Goal: Transaction & Acquisition: Purchase product/service

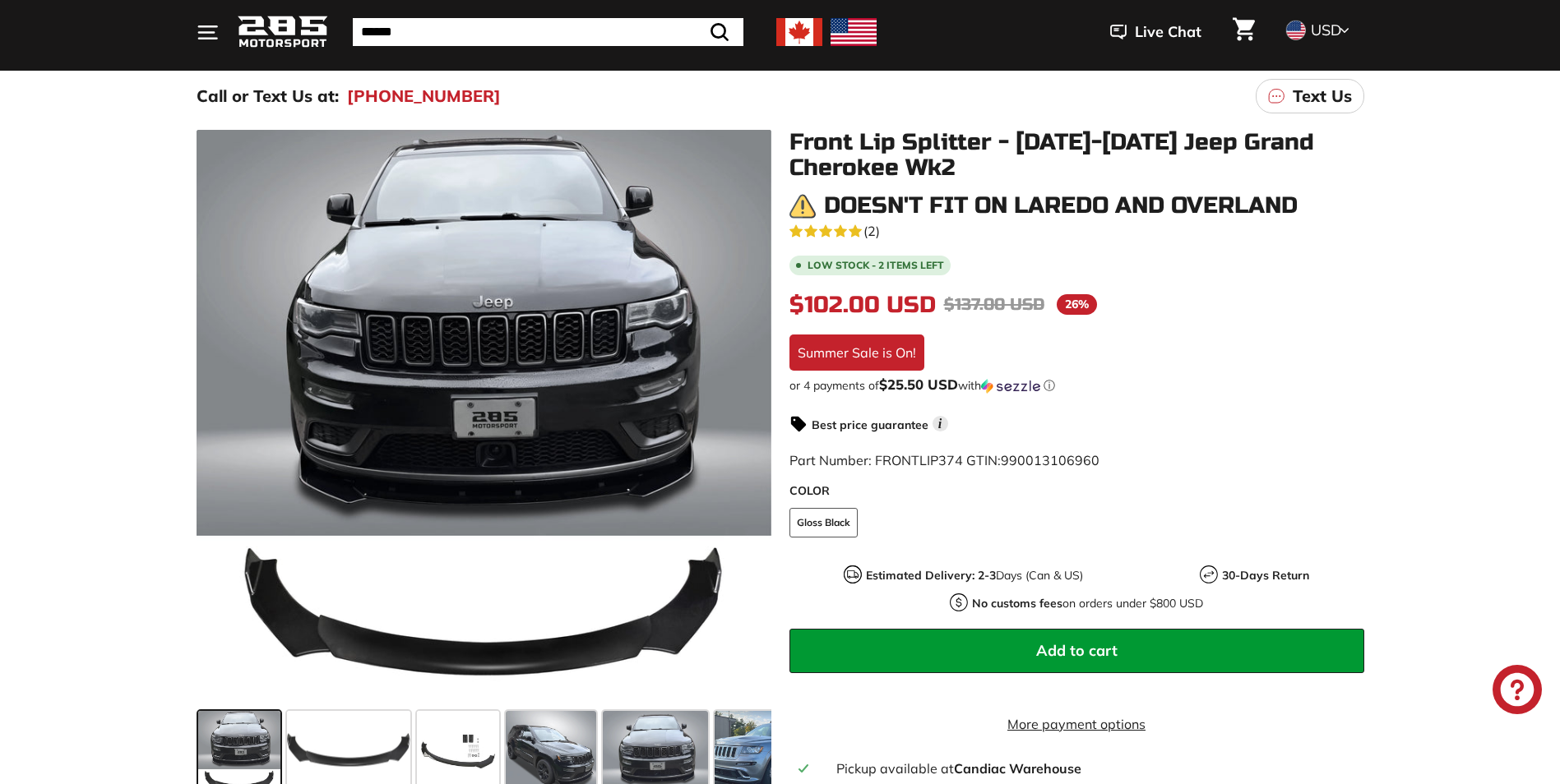
scroll to position [164, 0]
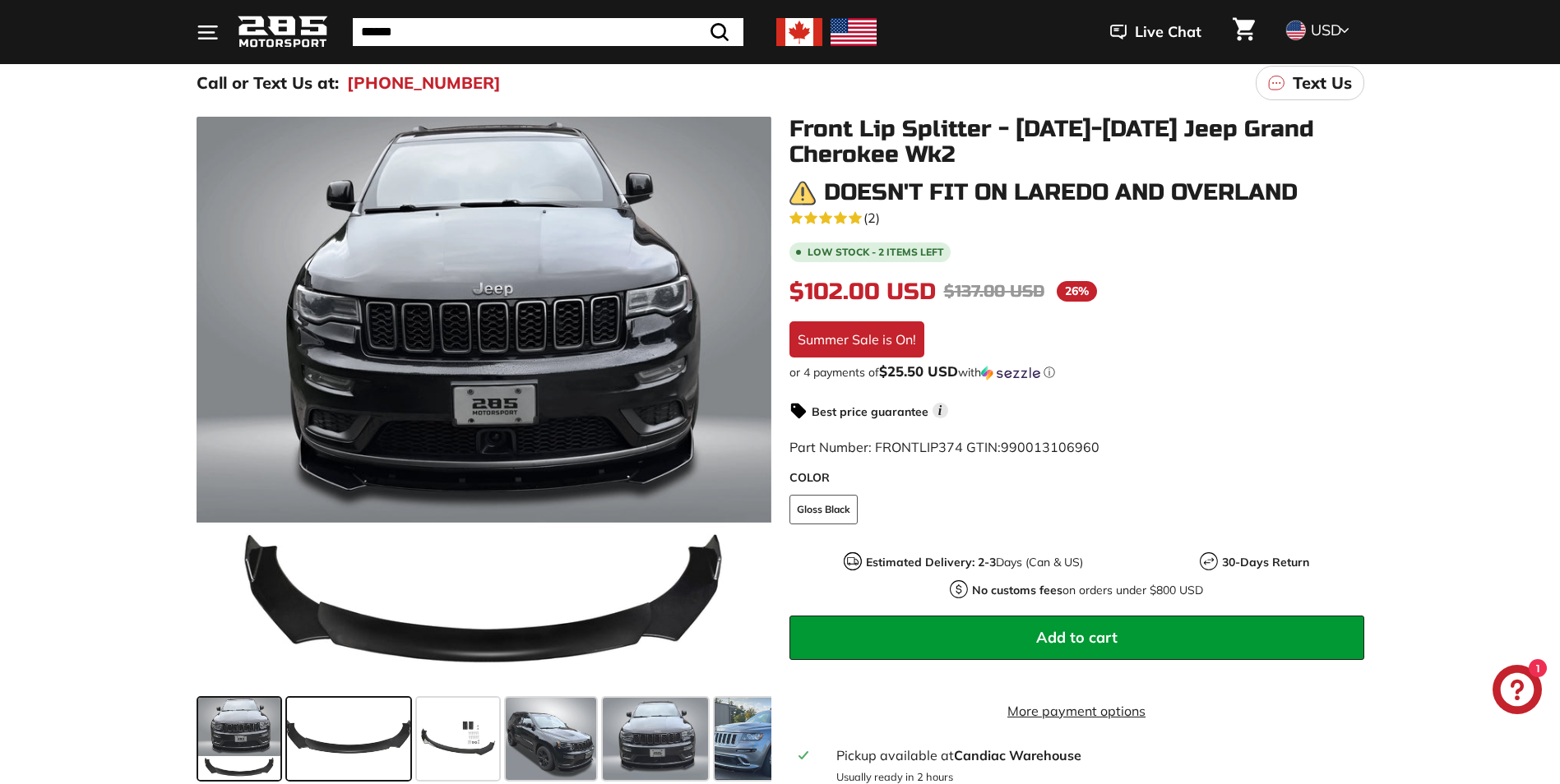
click at [313, 744] on span at bounding box center [348, 739] width 123 height 83
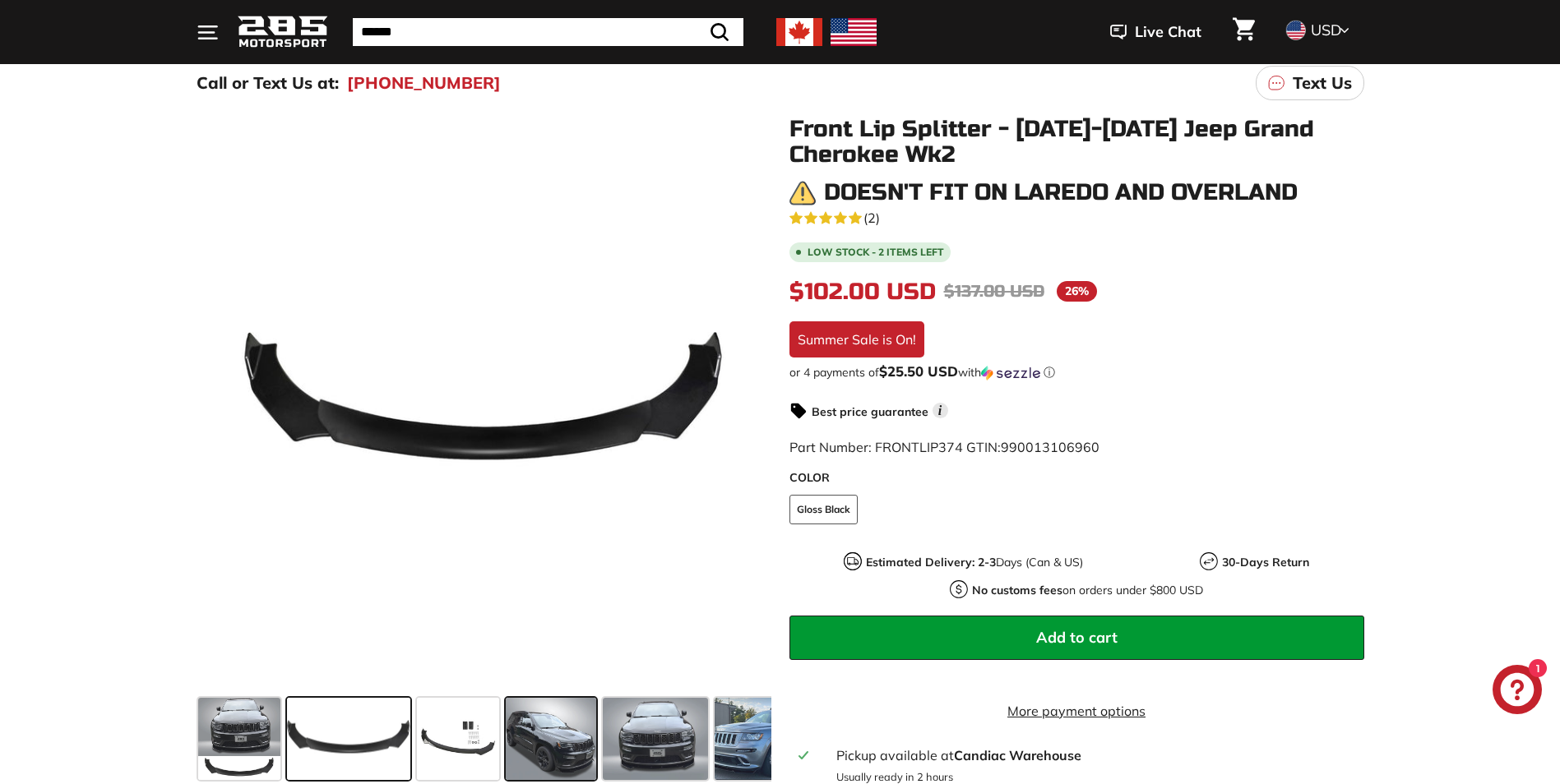
click at [551, 732] on span at bounding box center [551, 739] width 91 height 83
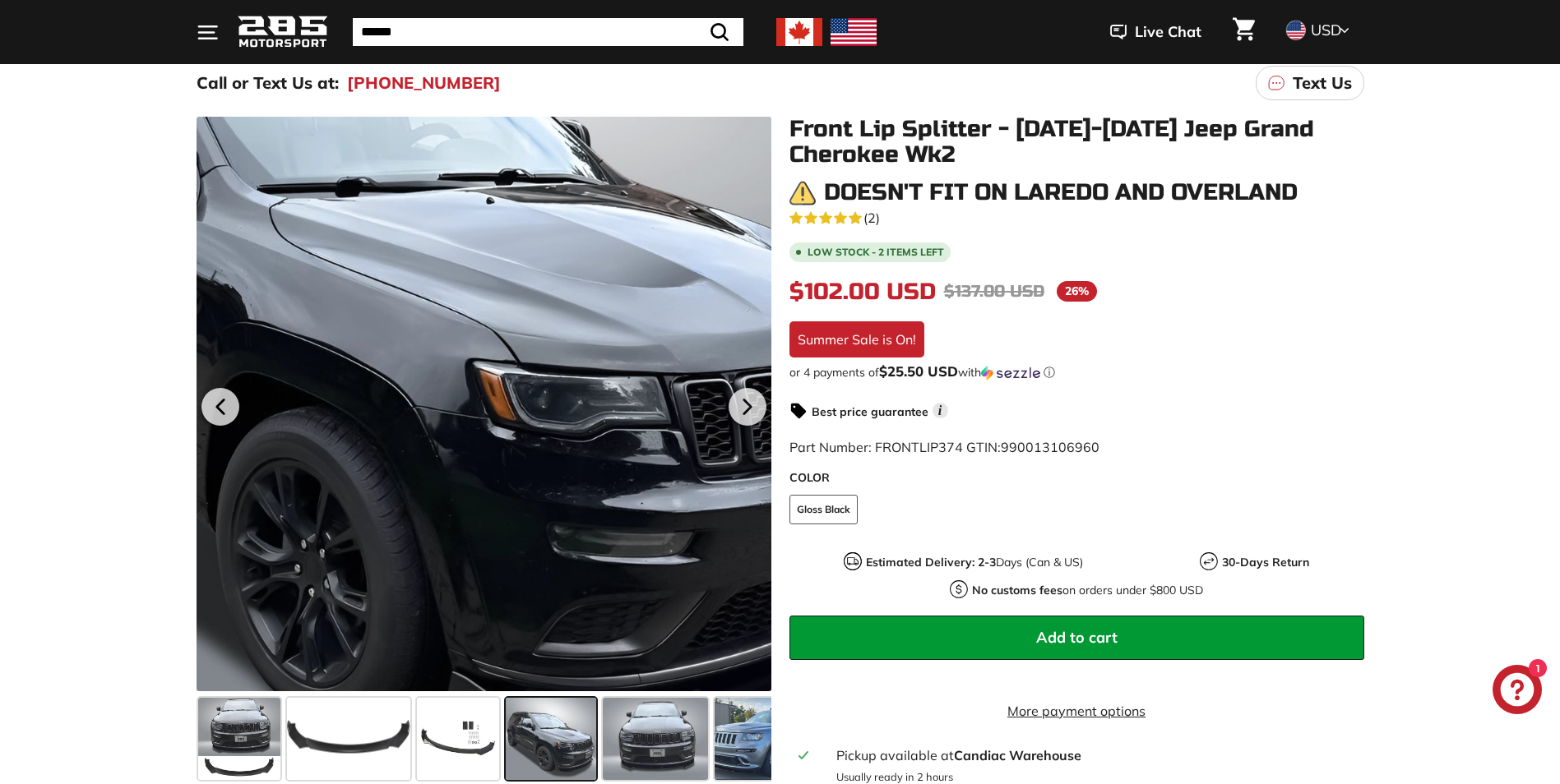
click at [569, 507] on div at bounding box center [484, 404] width 575 height 575
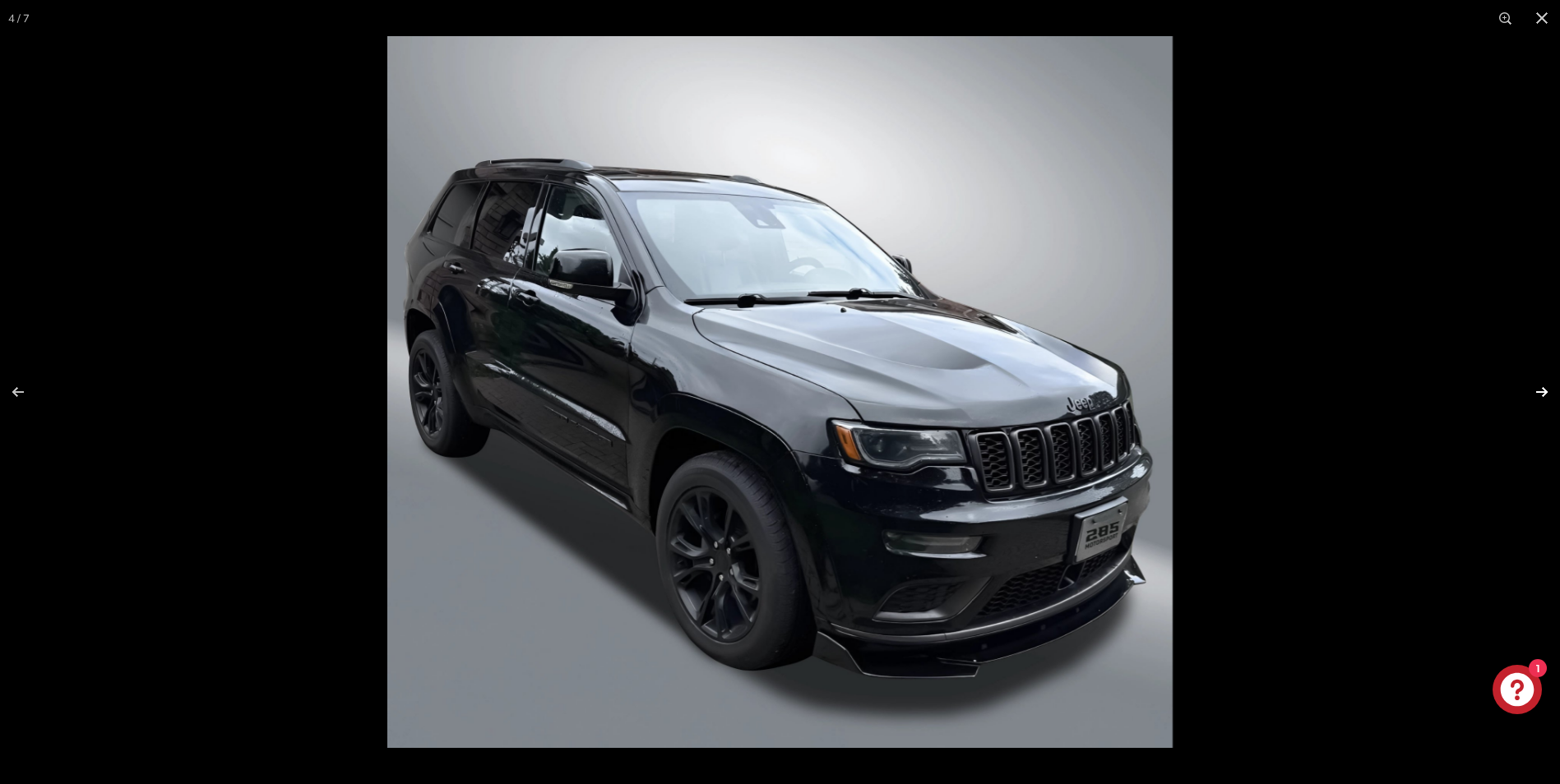
click at [1541, 394] on button at bounding box center [1531, 392] width 57 height 83
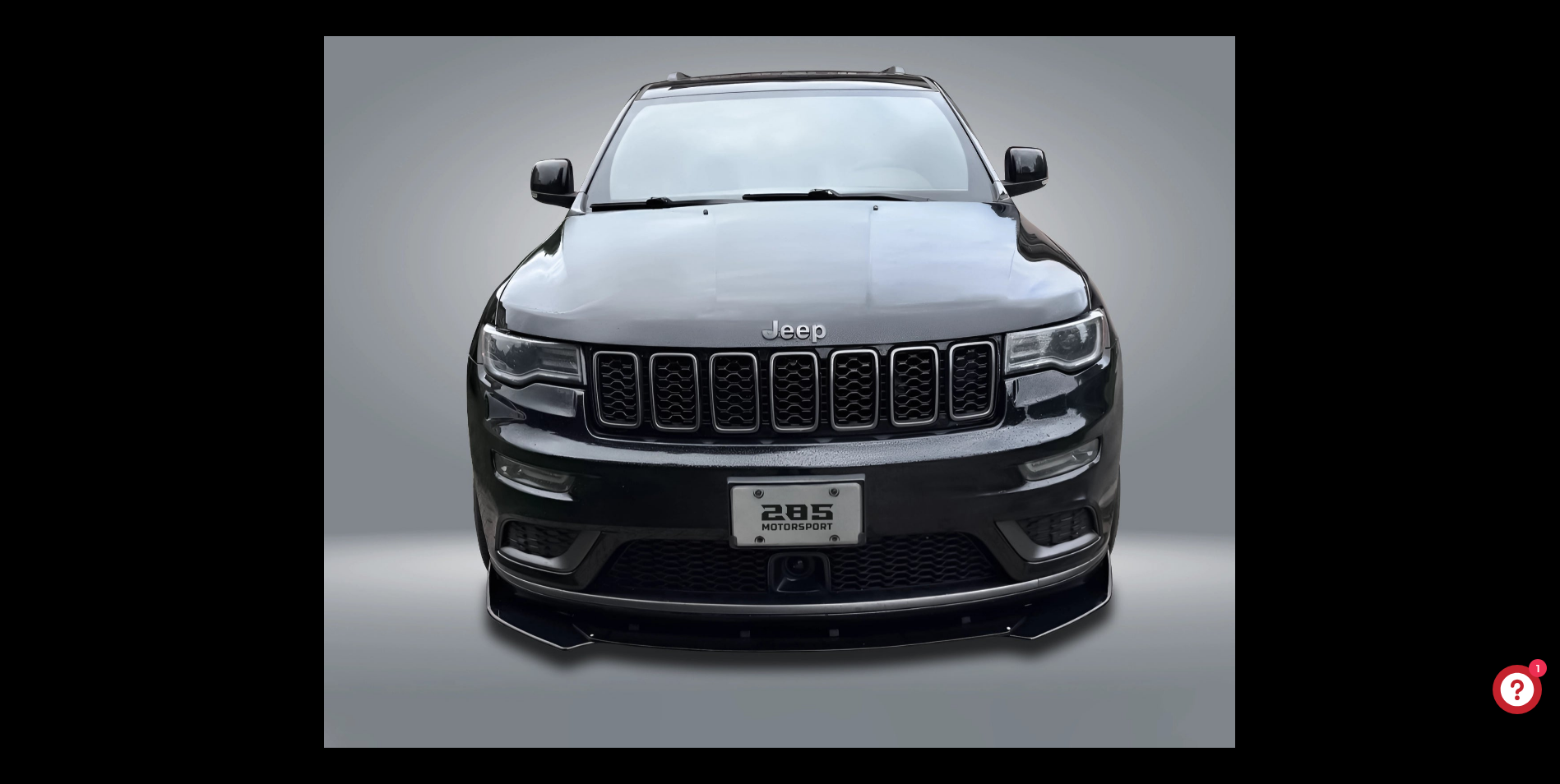
click at [1539, 392] on button at bounding box center [1531, 392] width 57 height 83
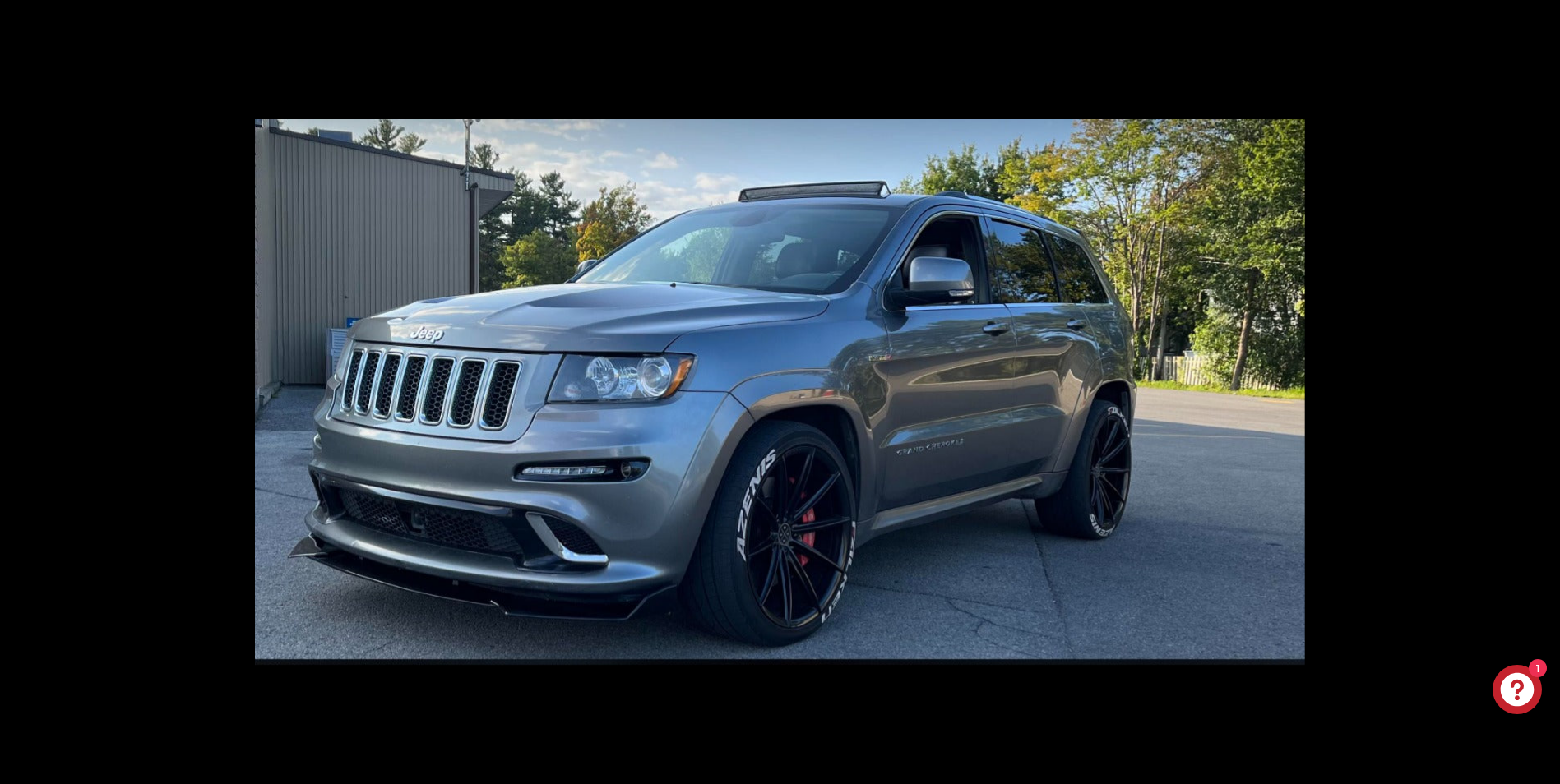
scroll to position [0, 159]
click at [1540, 392] on button at bounding box center [1531, 392] width 57 height 83
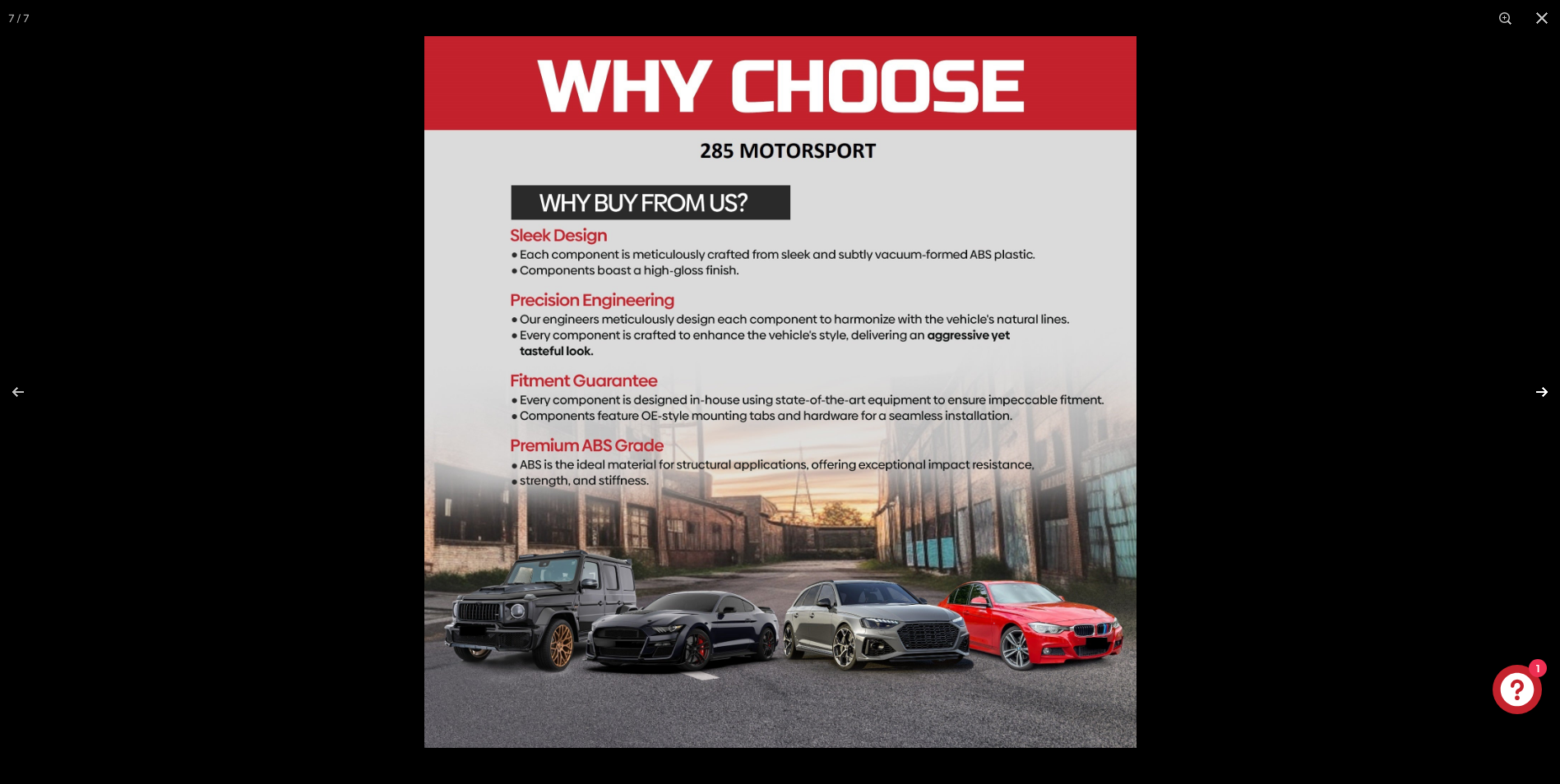
click at [1540, 392] on button at bounding box center [1531, 392] width 57 height 83
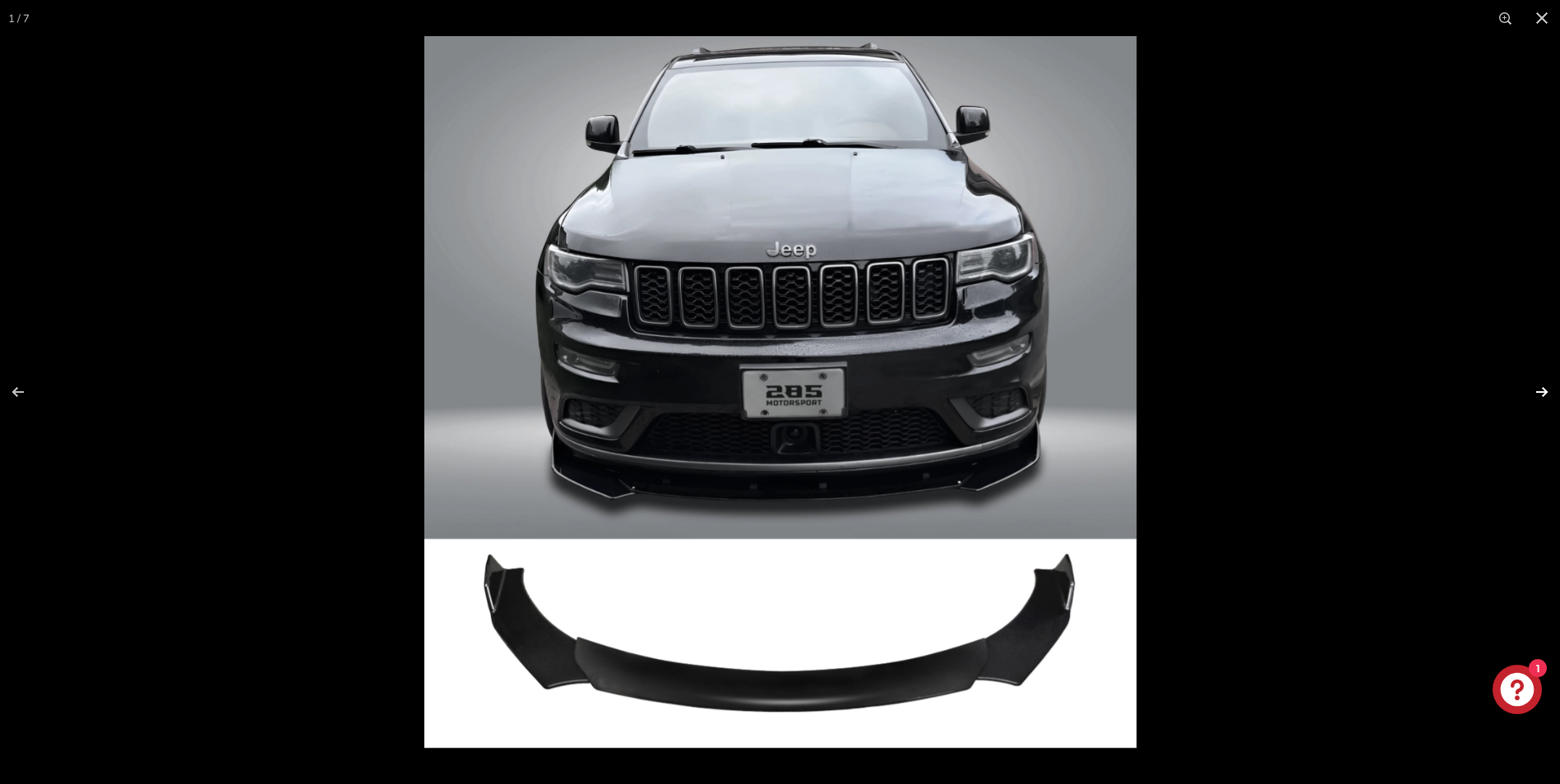
scroll to position [0, 0]
click at [1537, 14] on button at bounding box center [1541, 18] width 36 height 36
